Goal: Information Seeking & Learning: Find specific fact

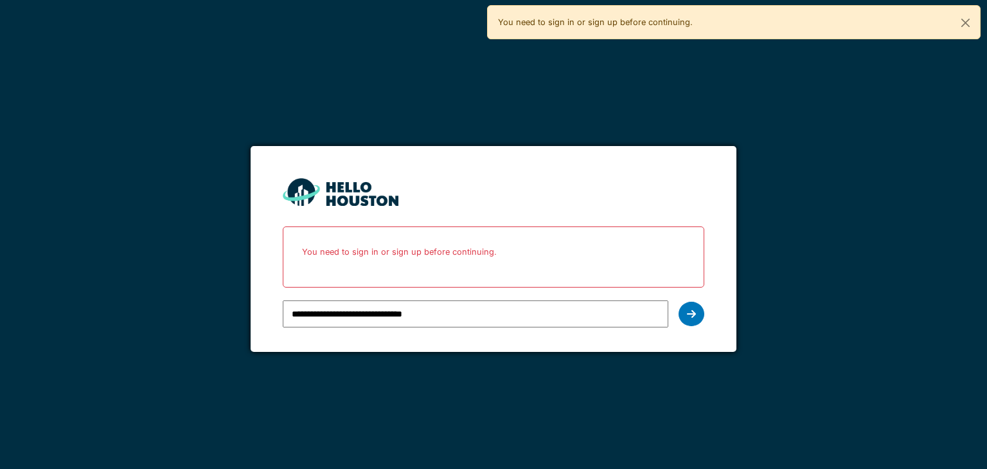
click at [692, 315] on icon at bounding box center [691, 313] width 9 height 10
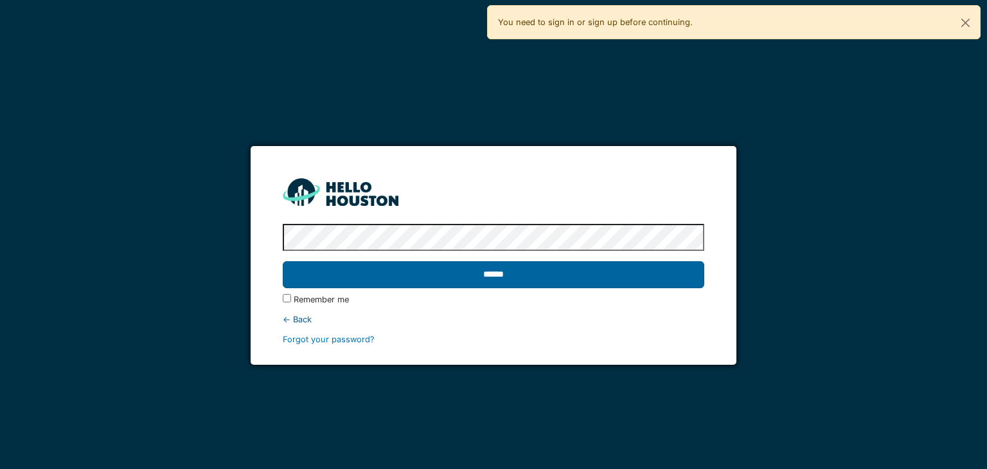
click at [573, 283] on input "******" at bounding box center [493, 274] width 421 height 27
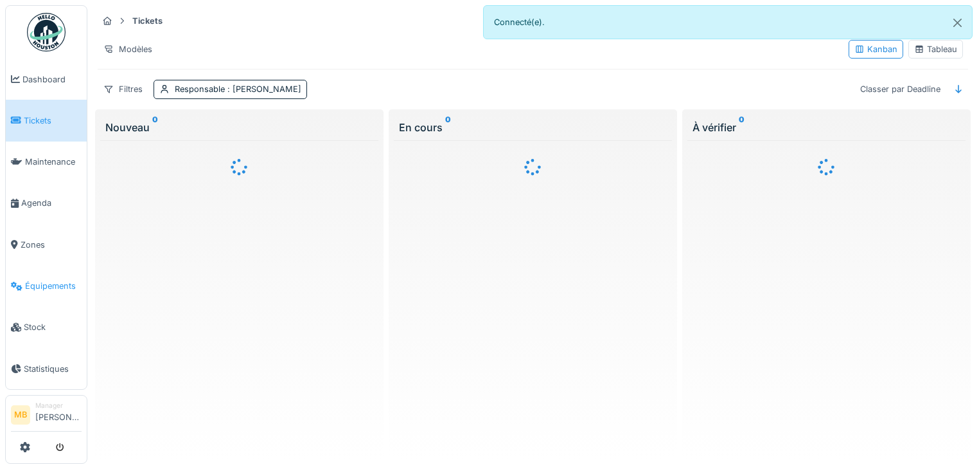
click at [65, 280] on span "Équipements" at bounding box center [53, 286] width 57 height 12
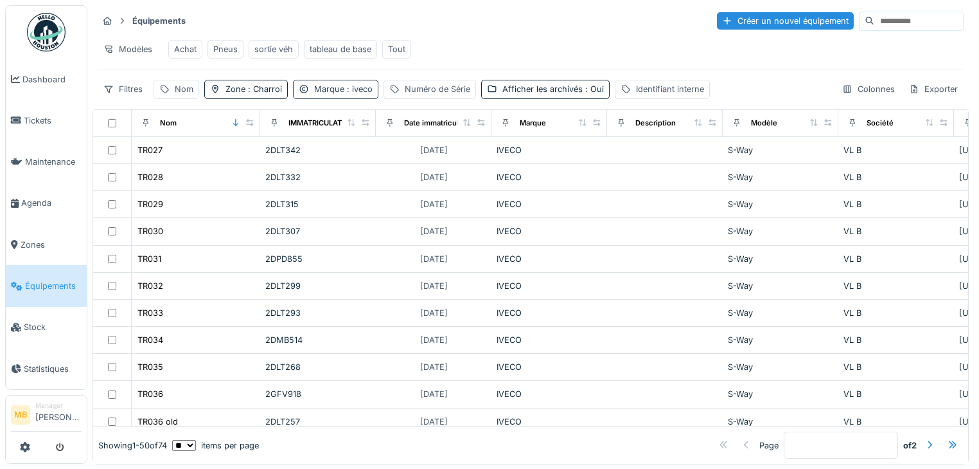
click at [338, 95] on div "Marque : iveco" at bounding box center [343, 89] width 58 height 12
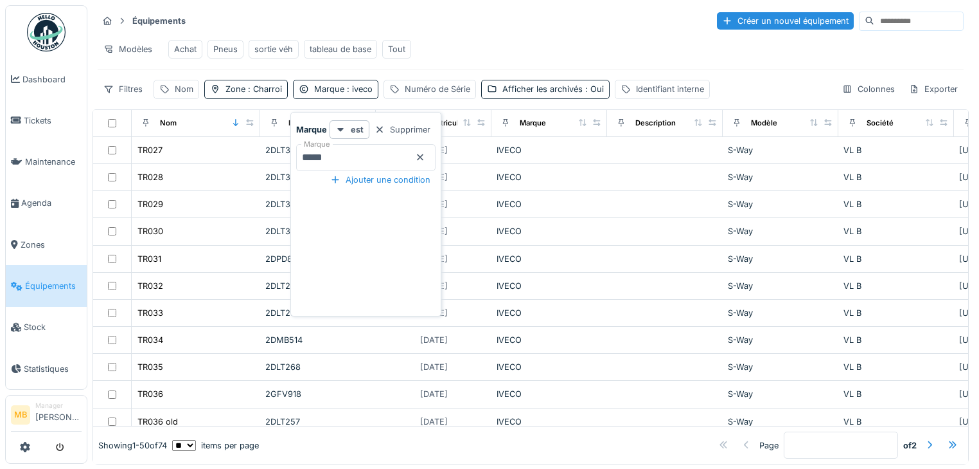
click at [332, 159] on input "*****" at bounding box center [365, 157] width 139 height 27
type input "*"
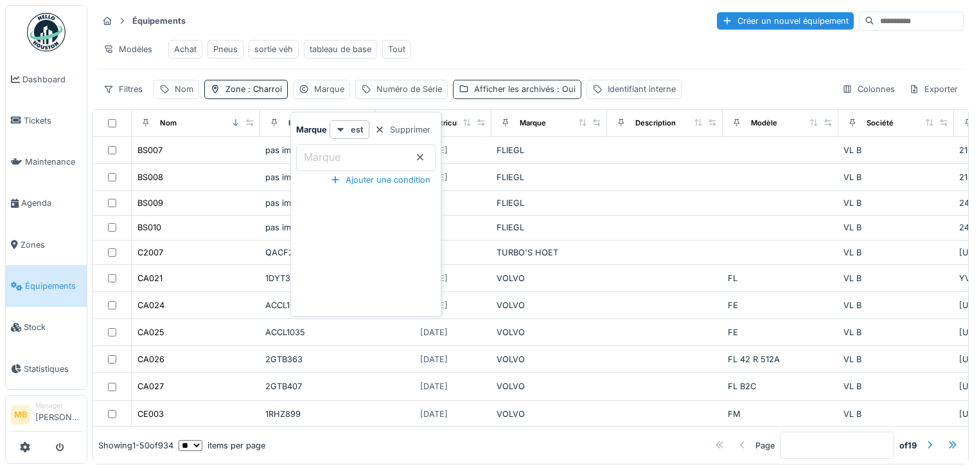
click at [558, 94] on span ": Oui" at bounding box center [565, 89] width 21 height 10
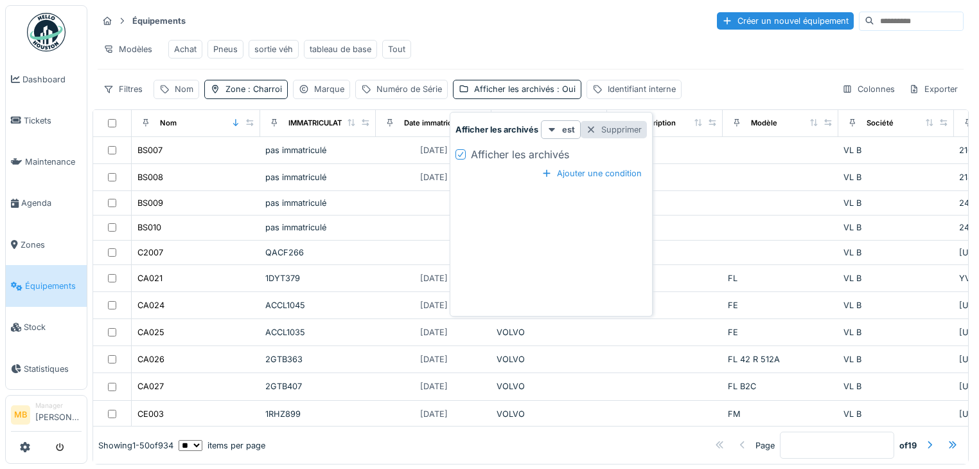
click at [599, 131] on div "Supprimer" at bounding box center [614, 129] width 66 height 17
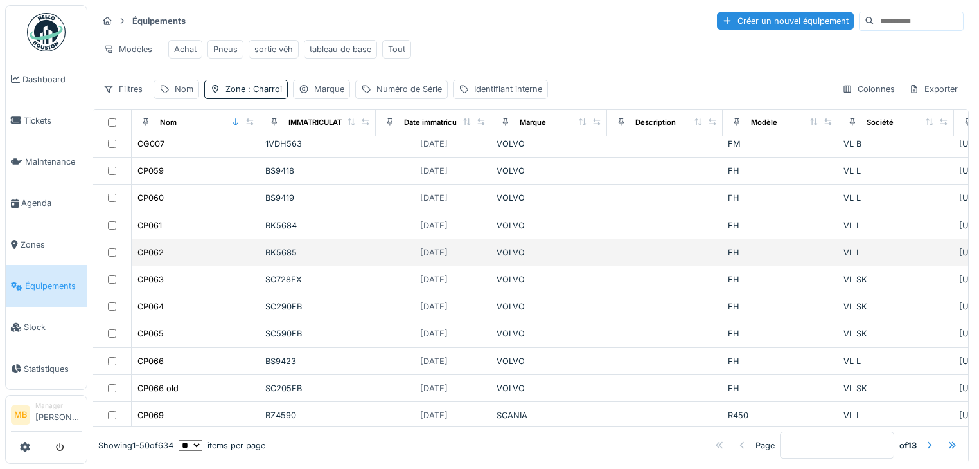
scroll to position [308, 0]
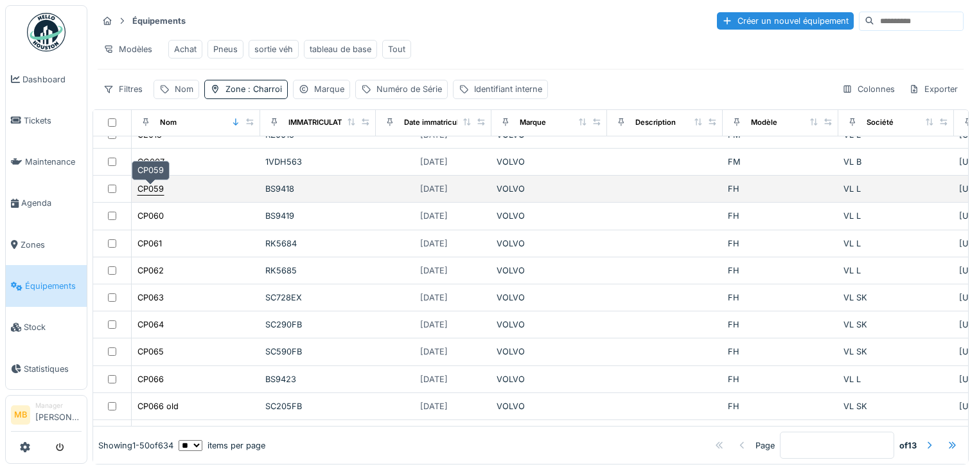
click at [147, 190] on div "CP059" at bounding box center [151, 189] width 26 height 12
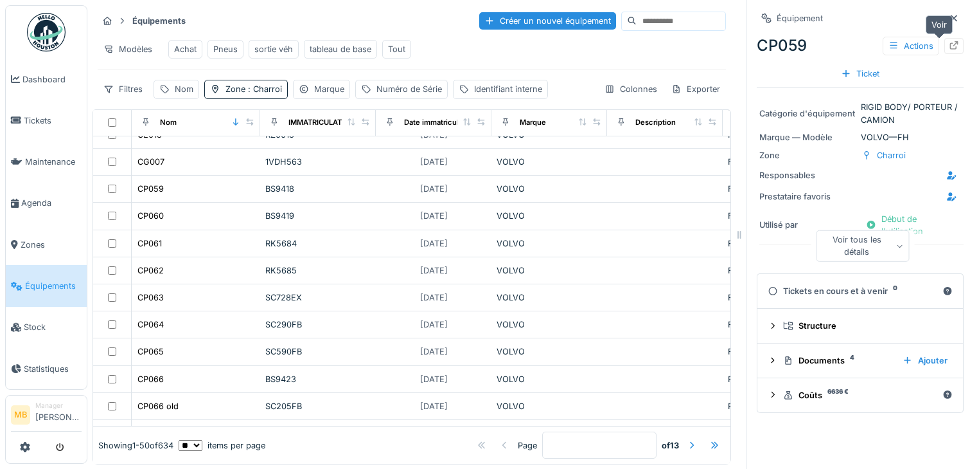
click at [949, 47] on icon at bounding box center [954, 45] width 10 height 8
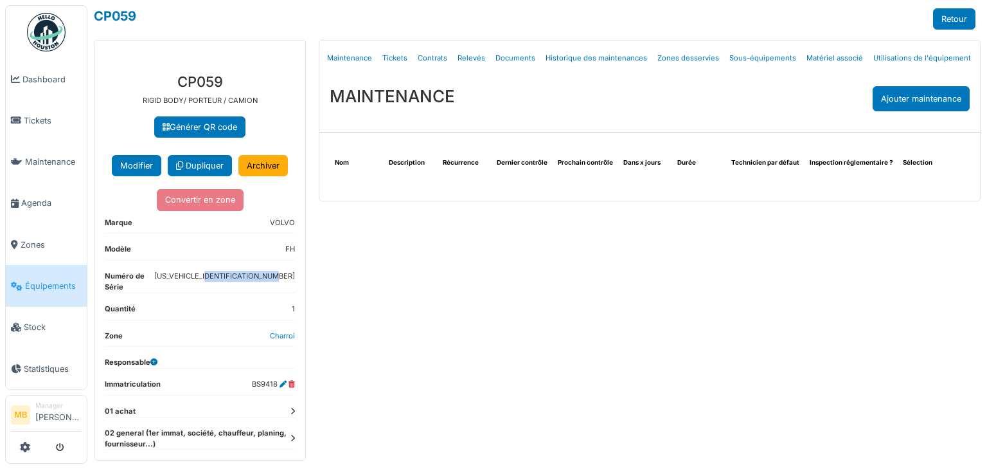
drag, startPoint x: 210, startPoint y: 287, endPoint x: 288, endPoint y: 278, distance: 79.0
click at [288, 278] on div "**********" at bounding box center [199, 310] width 211 height 494
copy dd "[US_VEHICLE_IDENTIFICATION_NUMBER]"
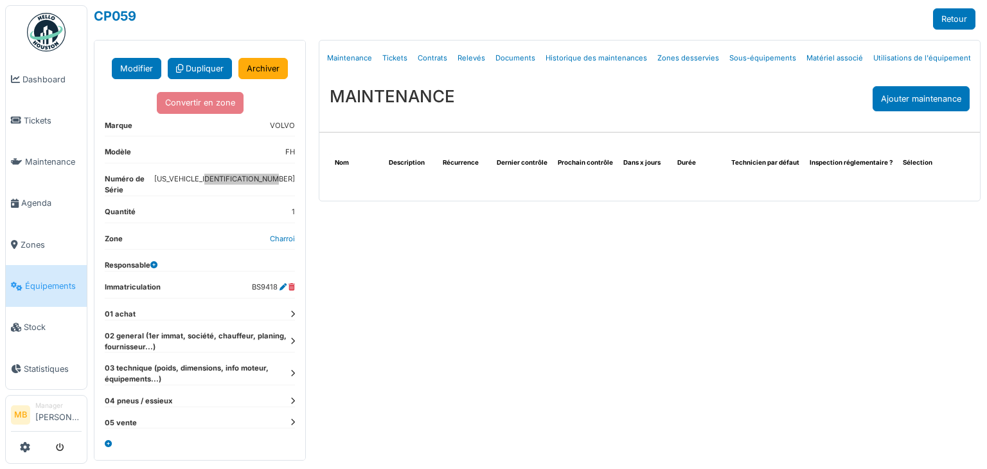
scroll to position [101, 0]
click at [280, 342] on dt "02 general (1er immat, société, chauffeur, planing, fournisseur...)" at bounding box center [200, 341] width 190 height 22
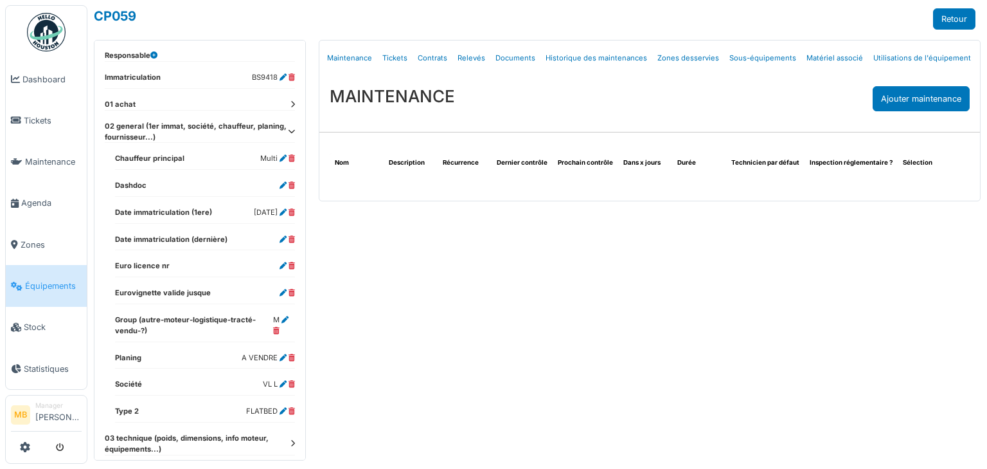
scroll to position [358, 0]
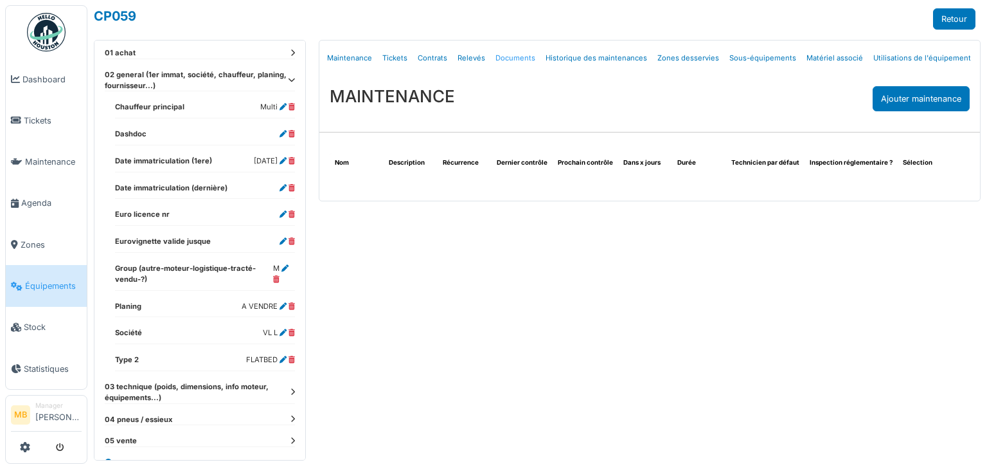
click at [327, 60] on link "Documents" at bounding box center [515, 58] width 50 height 30
select select "***"
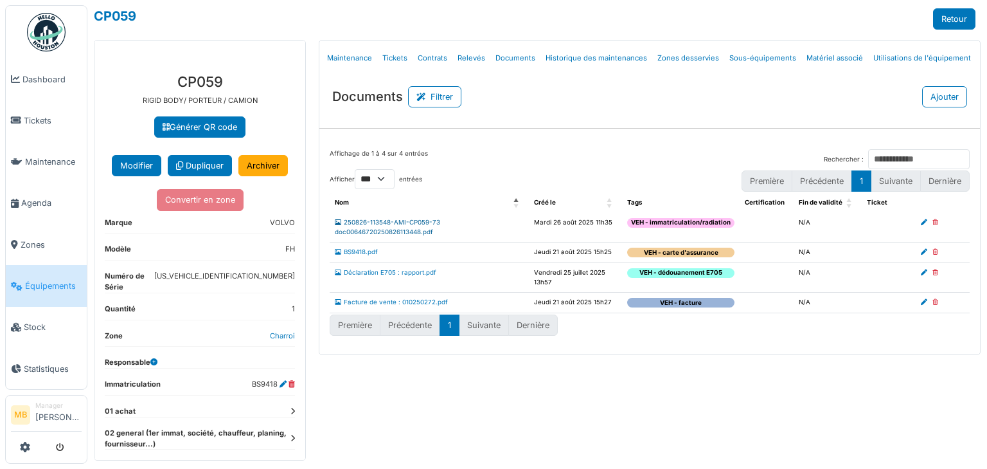
click at [327, 220] on link "250826-113548-AMI-CP059-73 doc00646720250826113448.pdf" at bounding box center [387, 227] width 105 height 17
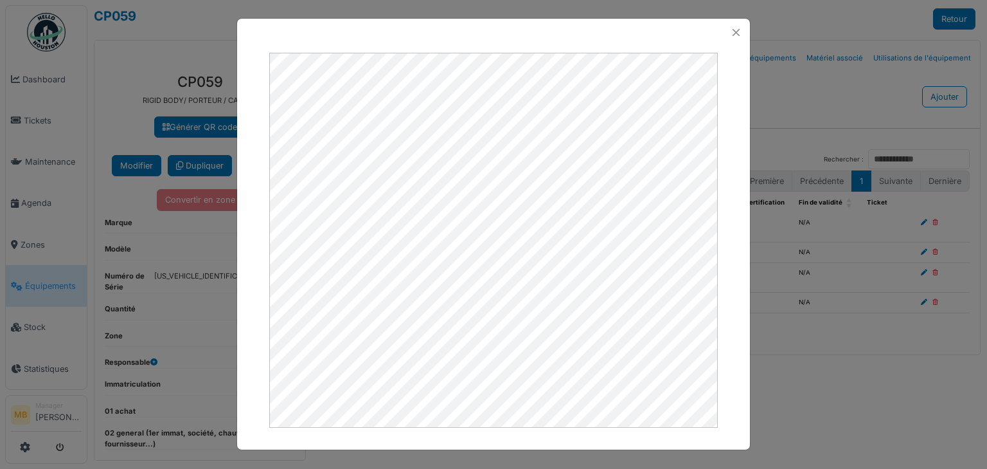
click at [327, 398] on div at bounding box center [493, 234] width 987 height 469
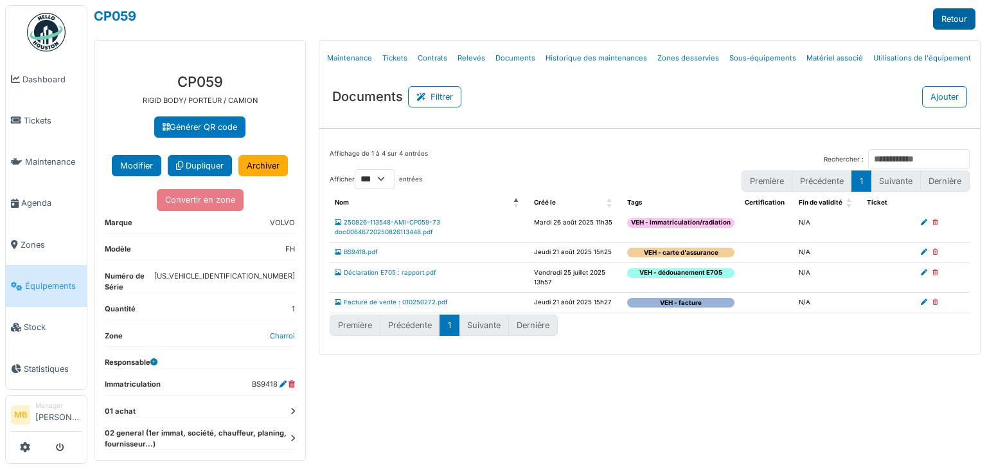
click at [327, 16] on link "Retour" at bounding box center [954, 18] width 42 height 21
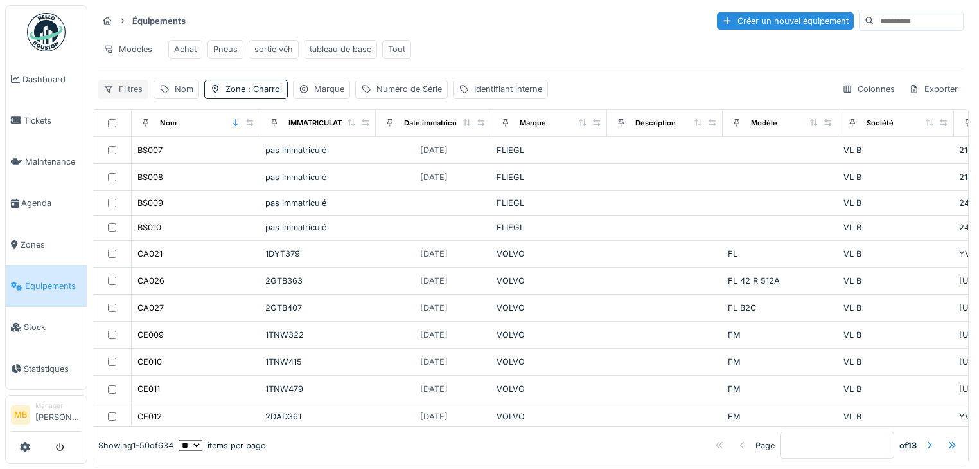
click at [122, 90] on div "Filtres" at bounding box center [123, 89] width 51 height 19
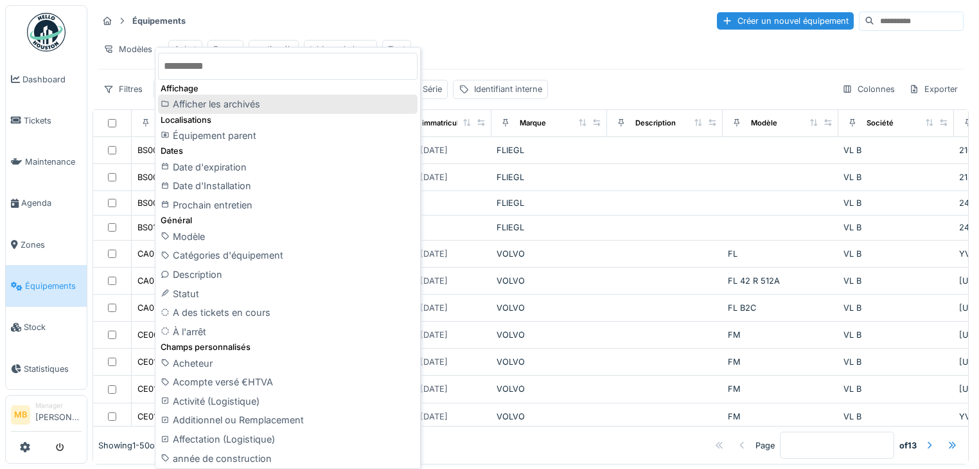
click at [183, 107] on div "Afficher les archivés" at bounding box center [288, 103] width 260 height 19
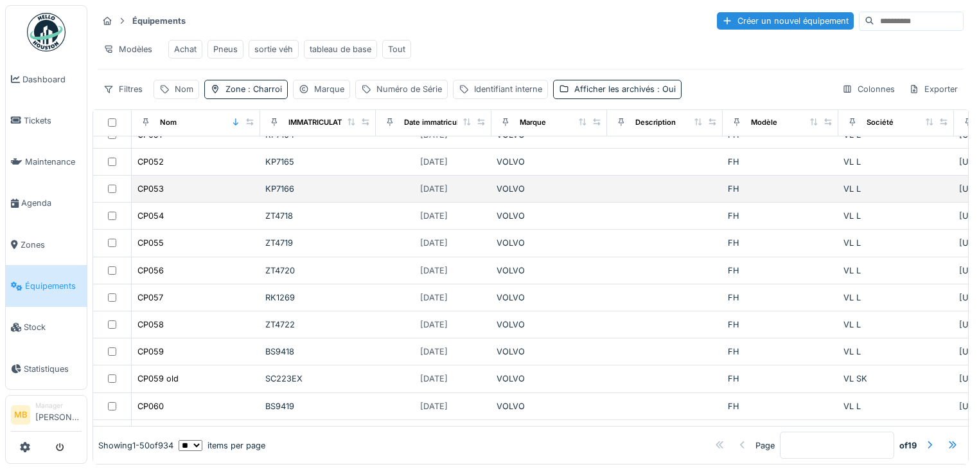
scroll to position [720, 0]
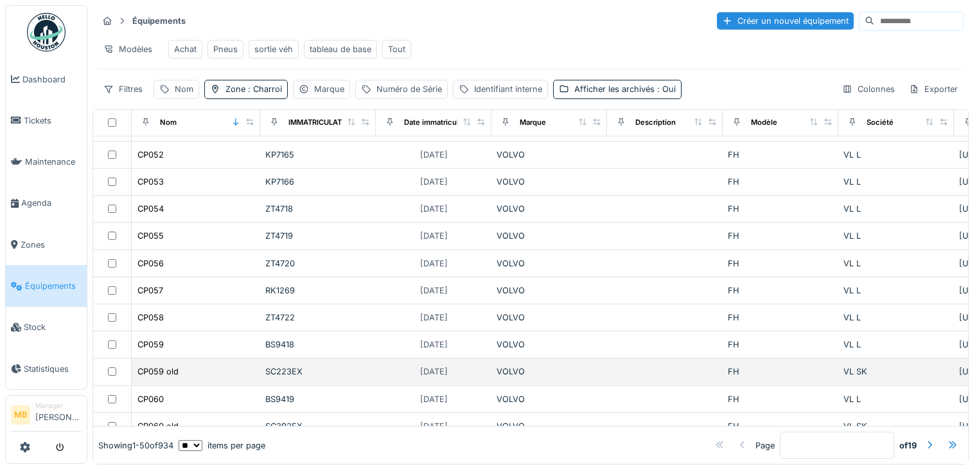
click at [201, 364] on div "CP059 old" at bounding box center [196, 370] width 118 height 13
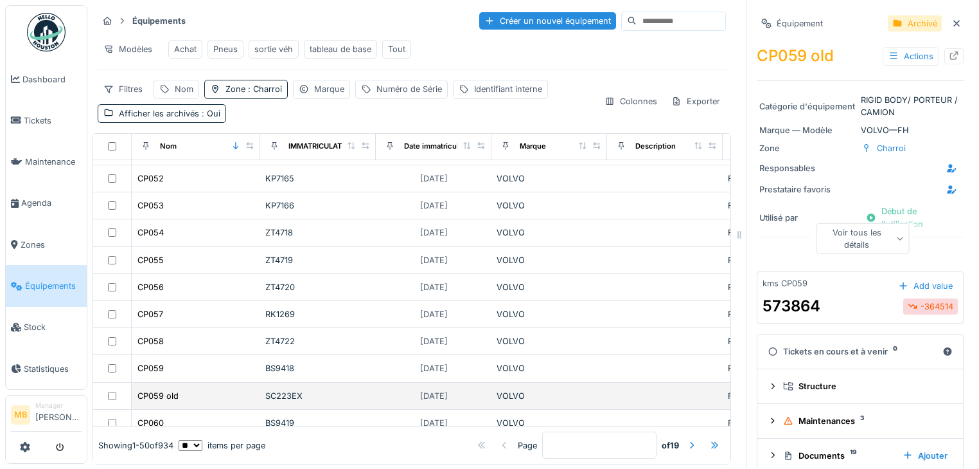
click at [221, 389] on div "CP059 old" at bounding box center [196, 395] width 118 height 13
click at [222, 389] on div "CP059 old" at bounding box center [196, 395] width 118 height 13
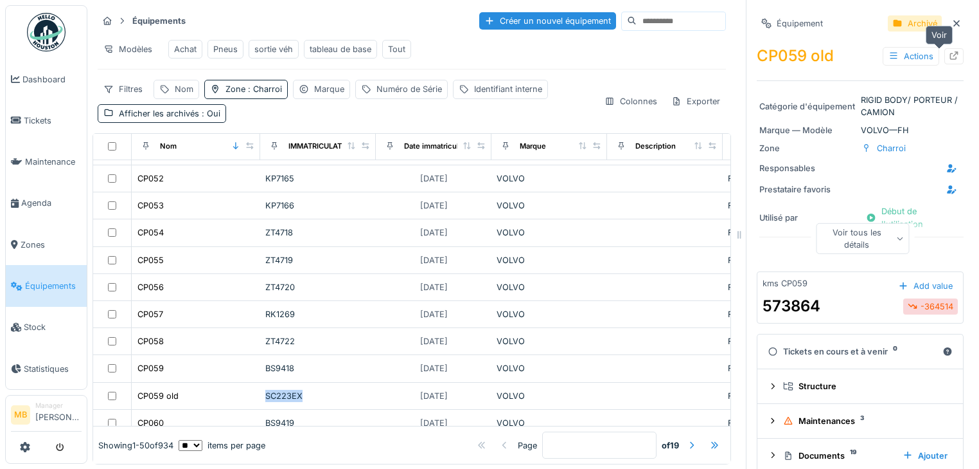
click at [949, 57] on icon at bounding box center [954, 55] width 10 height 8
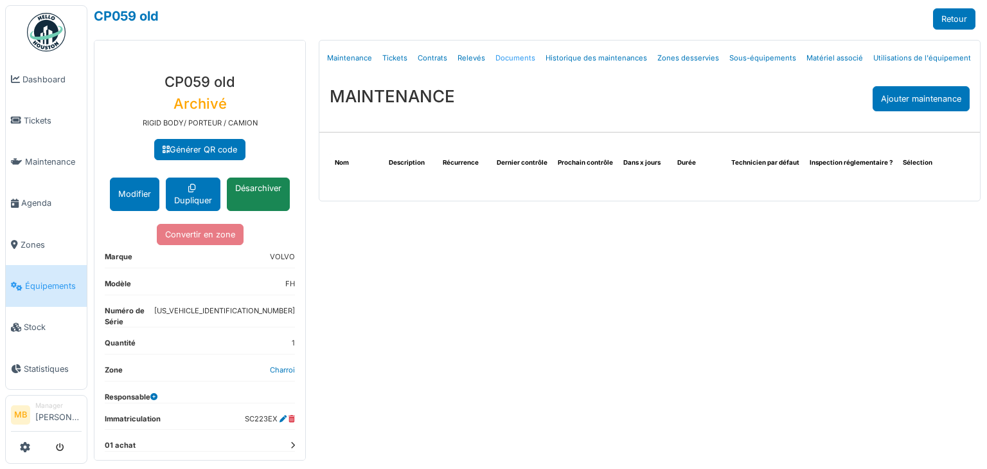
click at [517, 57] on link "Documents" at bounding box center [515, 58] width 50 height 30
click at [512, 59] on link "Documents" at bounding box center [515, 58] width 50 height 30
click at [510, 58] on link "Documents" at bounding box center [515, 58] width 50 height 30
click at [510, 57] on link "Documents" at bounding box center [515, 58] width 50 height 30
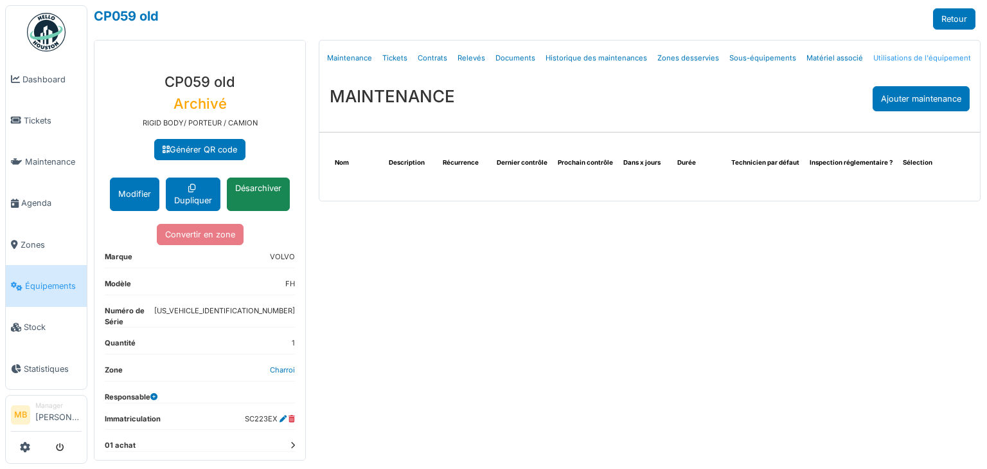
select select "***"
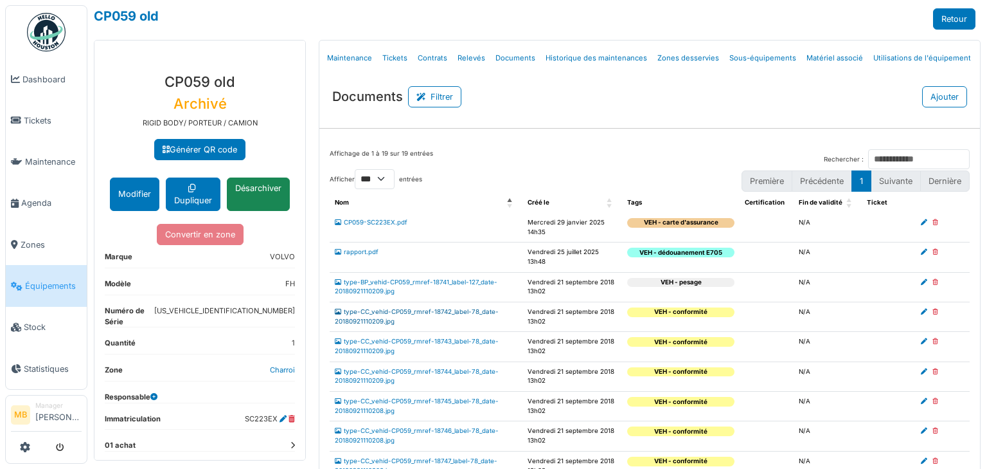
click at [425, 308] on link "type-CC_vehid-CP059_rmref-18742_label-78_date-20180921110209.jpg" at bounding box center [417, 316] width 164 height 17
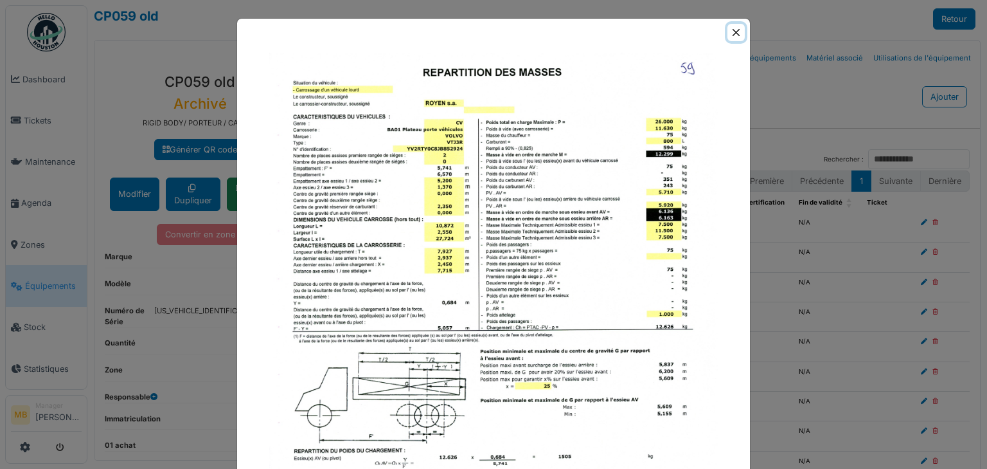
click at [730, 30] on button "Close" at bounding box center [736, 32] width 17 height 17
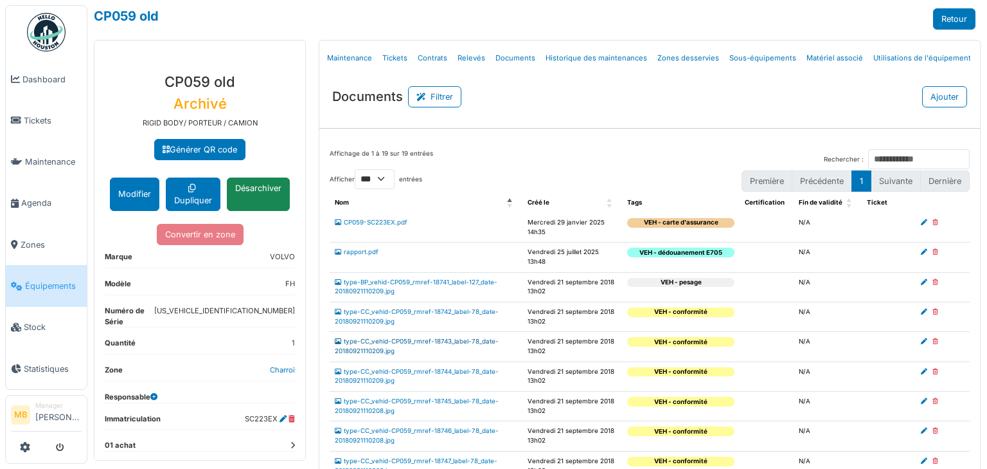
click at [397, 337] on link "type-CC_vehid-CP059_rmref-18743_label-78_date-20180921110209.jpg" at bounding box center [417, 345] width 164 height 17
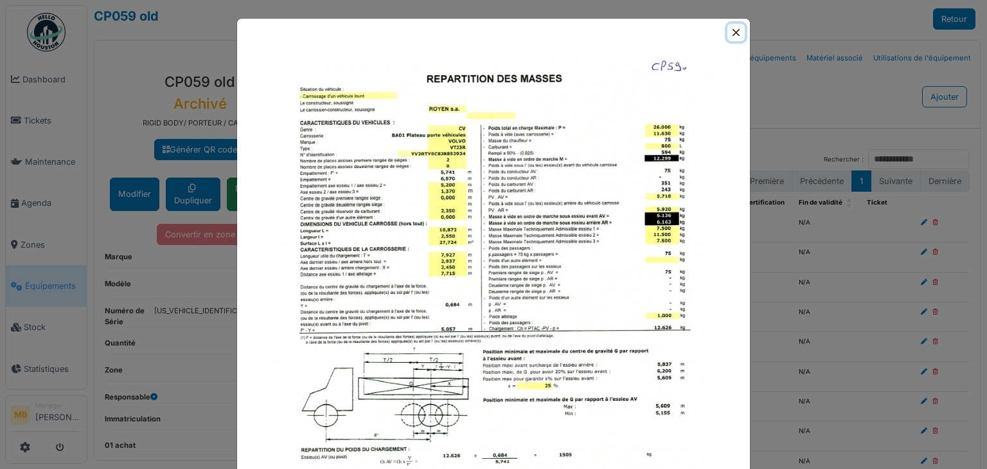
click at [735, 36] on button "Close" at bounding box center [736, 32] width 17 height 17
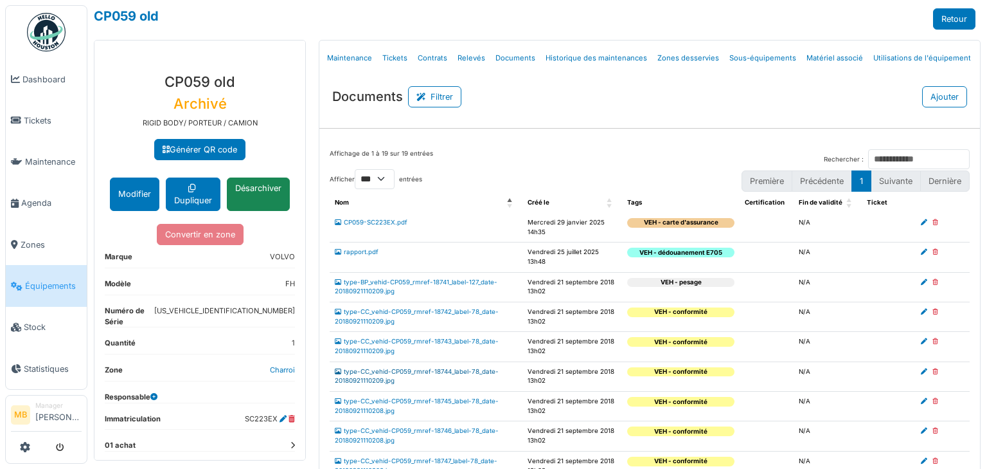
click at [397, 368] on link "type-CC_vehid-CP059_rmref-18744_label-78_date-20180921110209.jpg" at bounding box center [417, 376] width 164 height 17
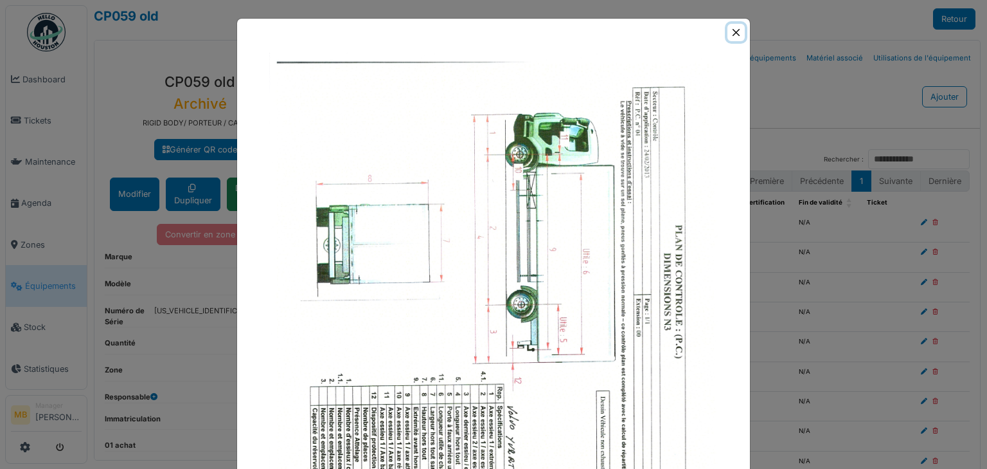
click at [733, 33] on button "Close" at bounding box center [736, 32] width 17 height 17
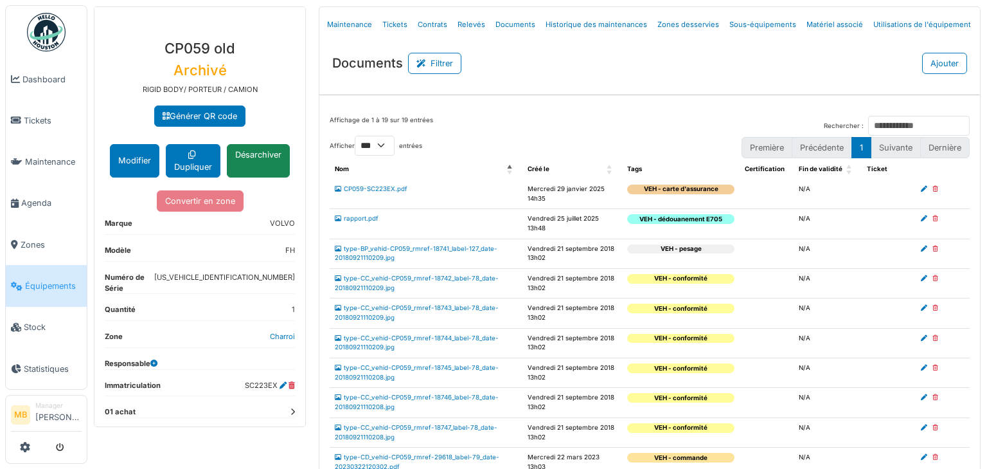
scroll to position [51, 0]
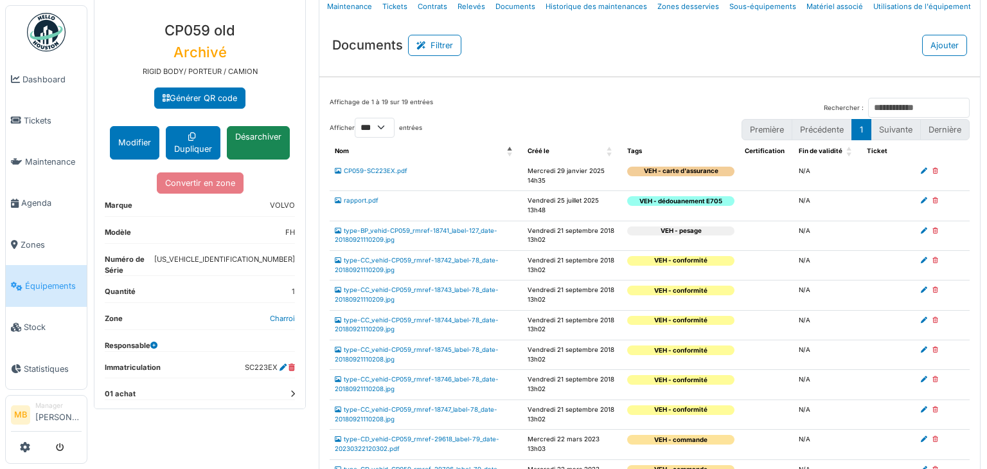
click at [401, 373] on td "type-CC_vehid-CP059_rmref-18746_label-78_date-20180921110208.jpg" at bounding box center [426, 385] width 193 height 30
click at [388, 375] on link "type-CC_vehid-CP059_rmref-18746_label-78_date-20180921110208.jpg" at bounding box center [417, 383] width 164 height 17
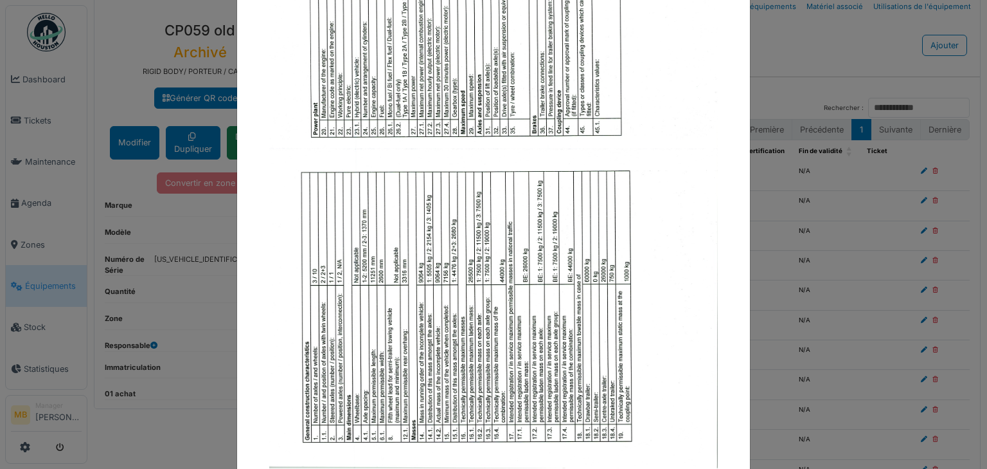
scroll to position [206, 0]
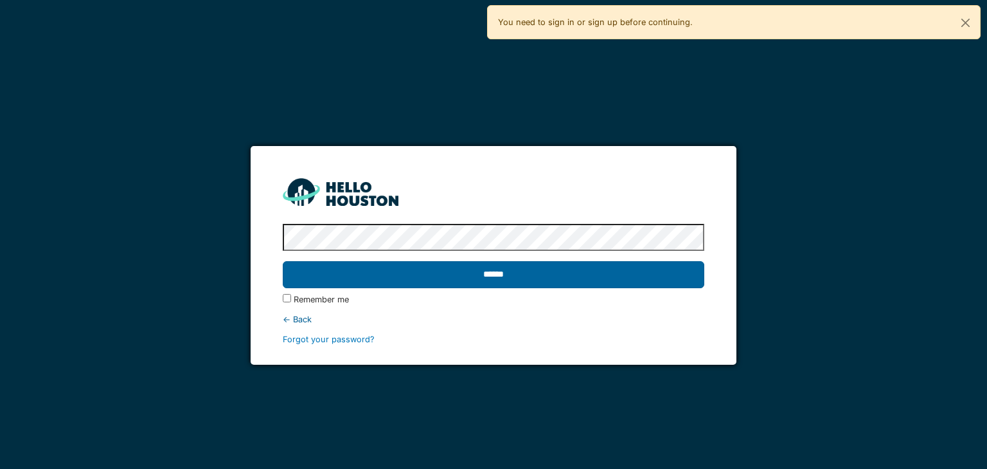
click at [538, 282] on input "******" at bounding box center [493, 274] width 421 height 27
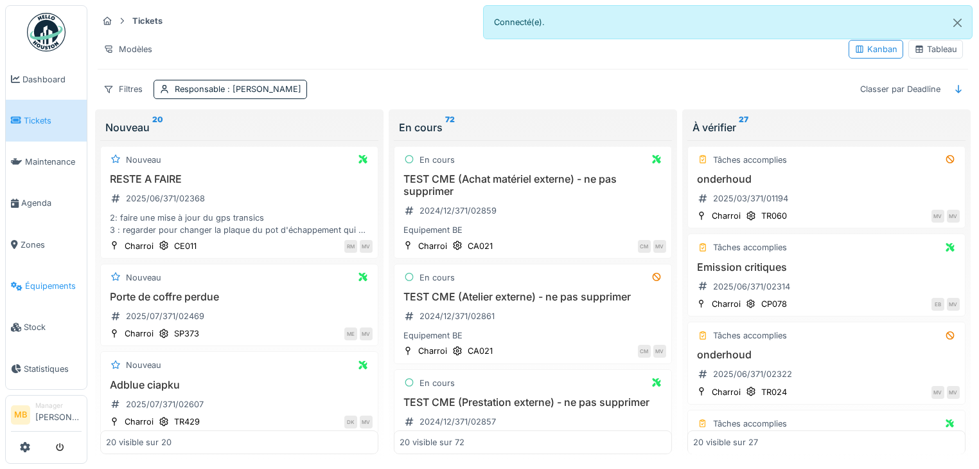
click at [57, 280] on span "Équipements" at bounding box center [53, 286] width 57 height 12
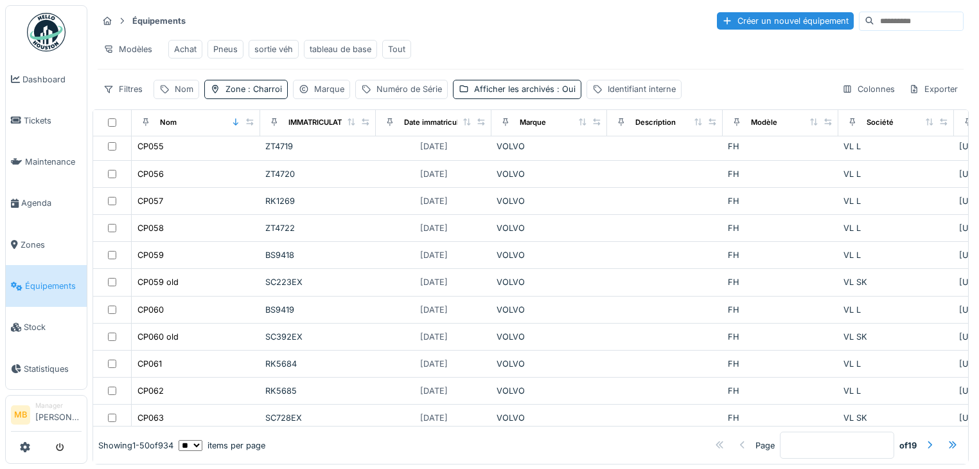
scroll to position [823, 0]
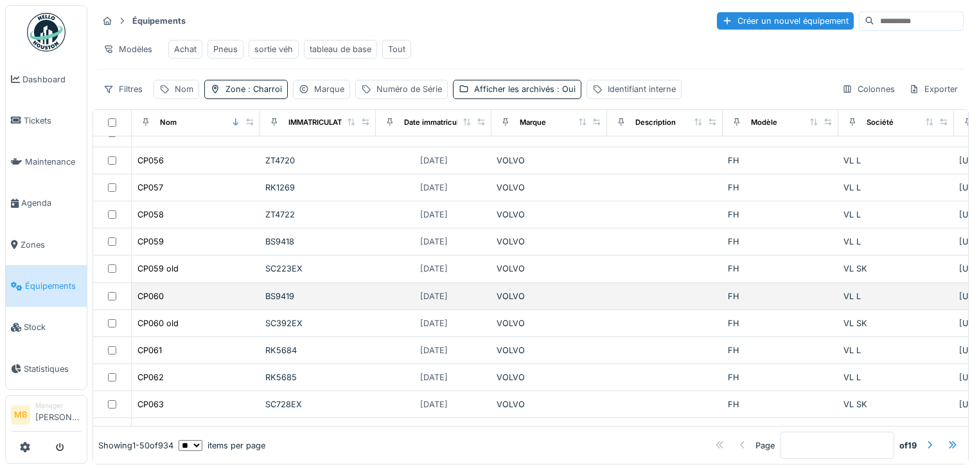
click at [259, 310] on td "CP060 old" at bounding box center [196, 323] width 129 height 27
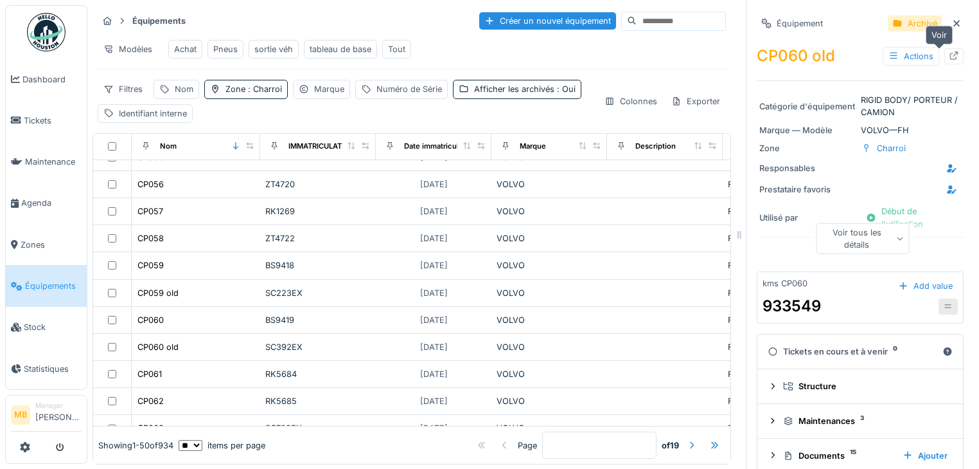
click at [949, 56] on icon at bounding box center [954, 55] width 10 height 8
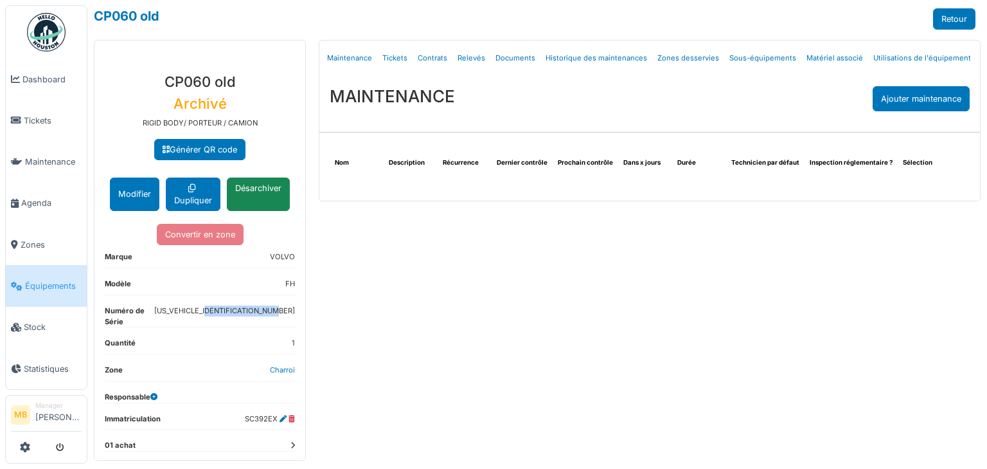
drag, startPoint x: 207, startPoint y: 305, endPoint x: 290, endPoint y: 308, distance: 83.6
click at [290, 308] on div "**********" at bounding box center [199, 327] width 211 height 528
copy dd "[US_VEHICLE_IDENTIFICATION_NUMBER]"
click at [943, 16] on link "Retour" at bounding box center [954, 18] width 42 height 21
click at [949, 16] on link "Retour" at bounding box center [954, 18] width 42 height 21
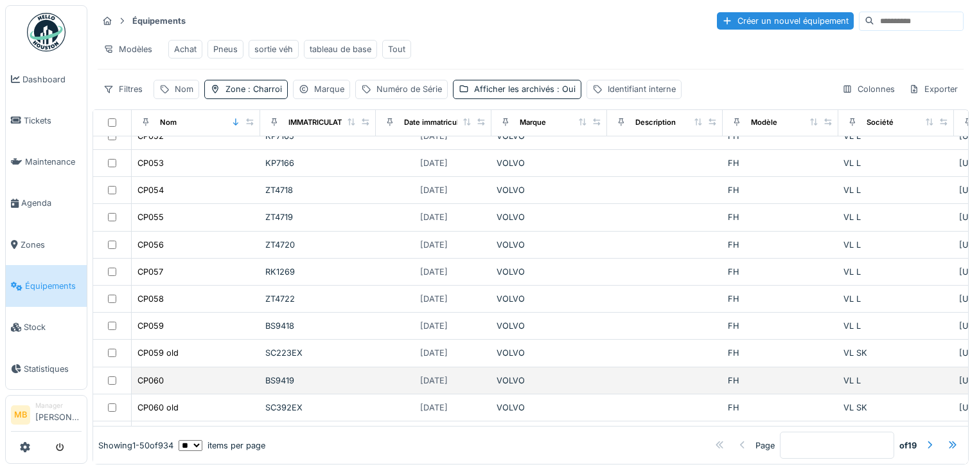
scroll to position [771, 0]
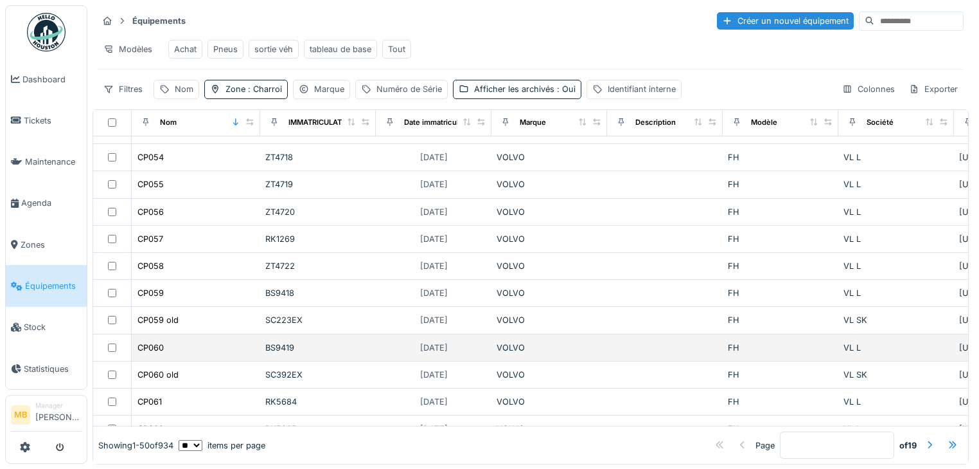
click at [187, 343] on div "CP060" at bounding box center [196, 347] width 118 height 13
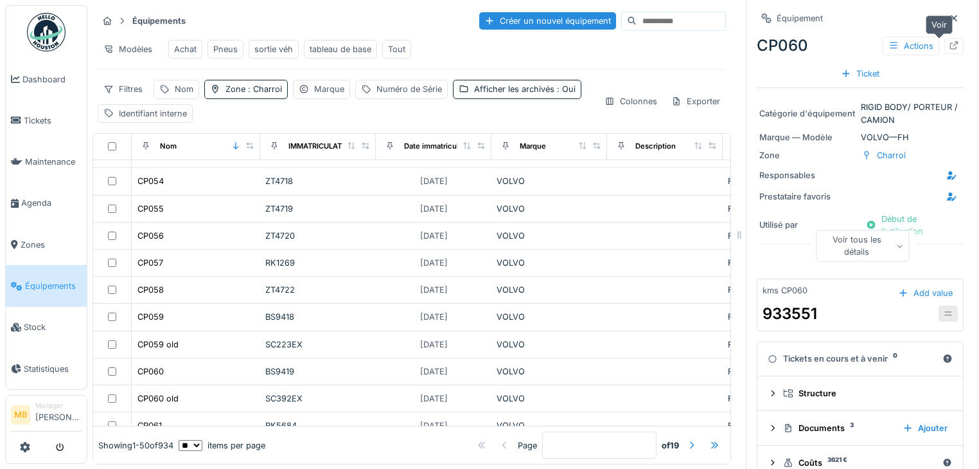
click at [949, 41] on icon at bounding box center [954, 45] width 10 height 8
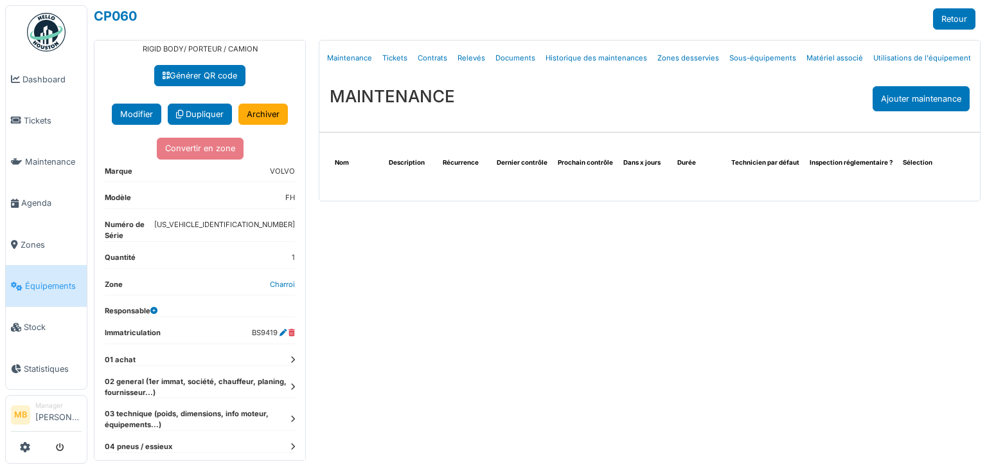
scroll to position [101, 0]
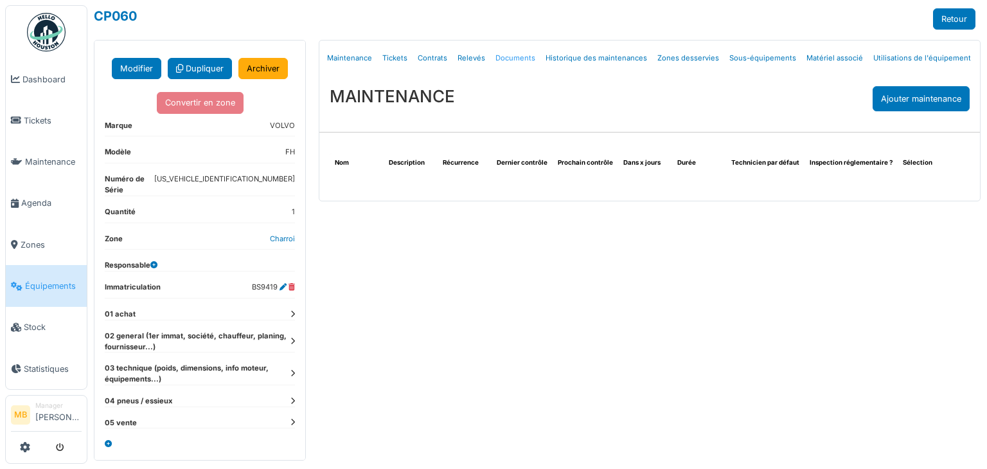
click at [514, 57] on link "Documents" at bounding box center [515, 58] width 50 height 30
select select "***"
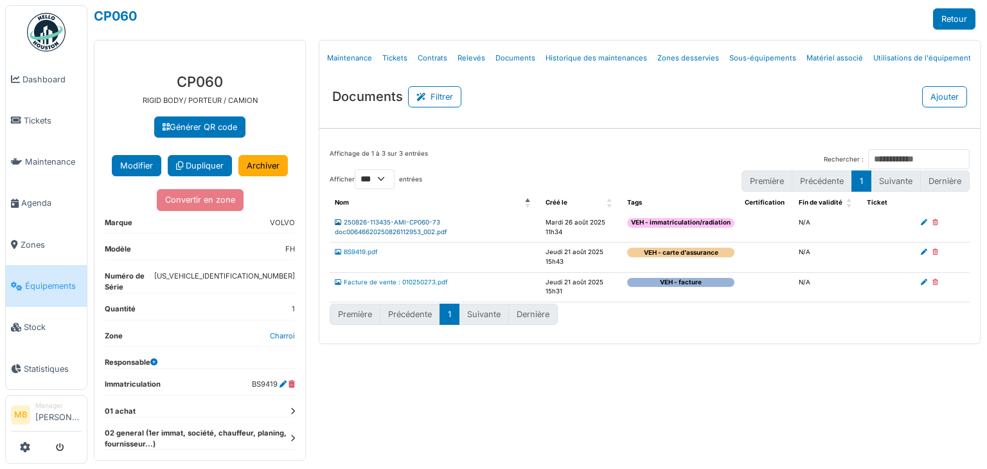
click at [405, 227] on link "250826-113435-AMI-CP060-73 doc00646620250826112953_002.pdf" at bounding box center [391, 227] width 112 height 17
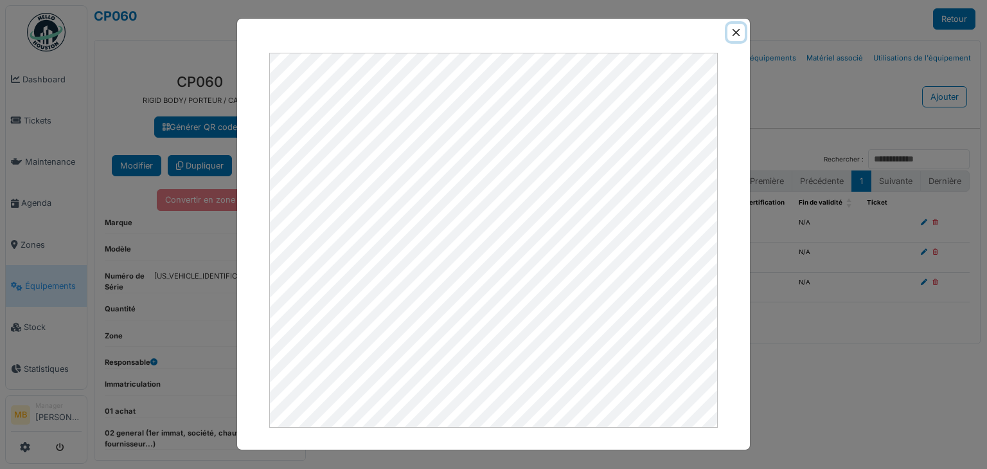
click at [738, 33] on button "Close" at bounding box center [736, 32] width 17 height 17
